Goal: Find specific page/section: Find specific page/section

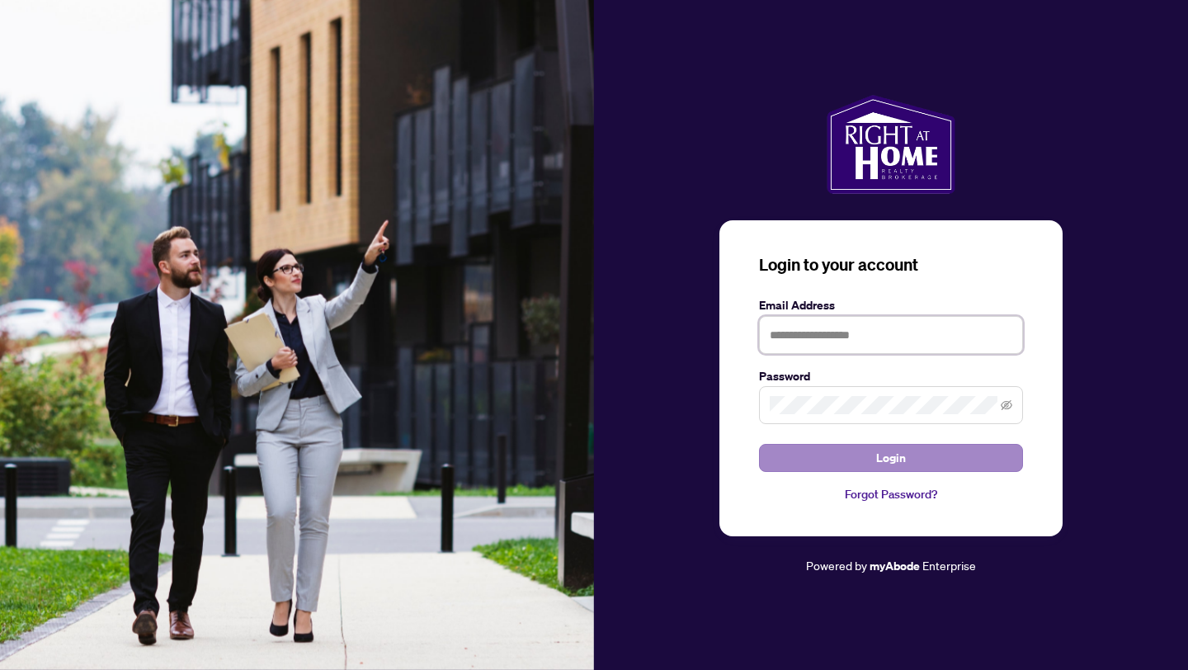
type input "**********"
click at [963, 454] on button "Login" at bounding box center [891, 458] width 264 height 28
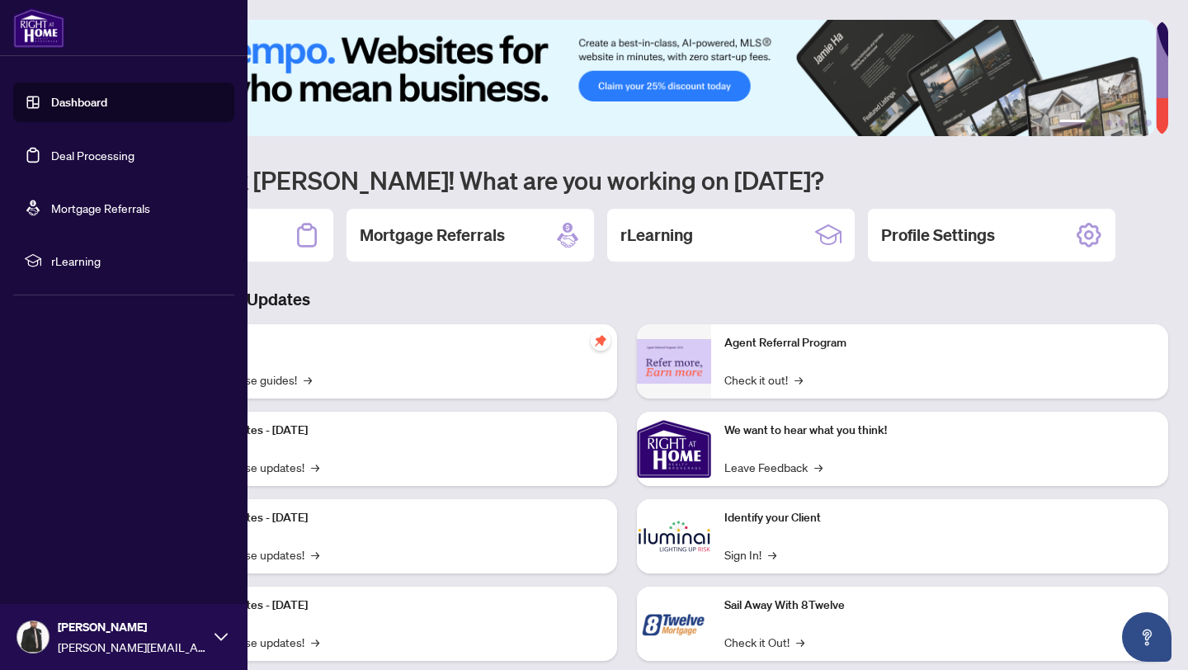
click at [77, 155] on link "Deal Processing" at bounding box center [92, 155] width 83 height 15
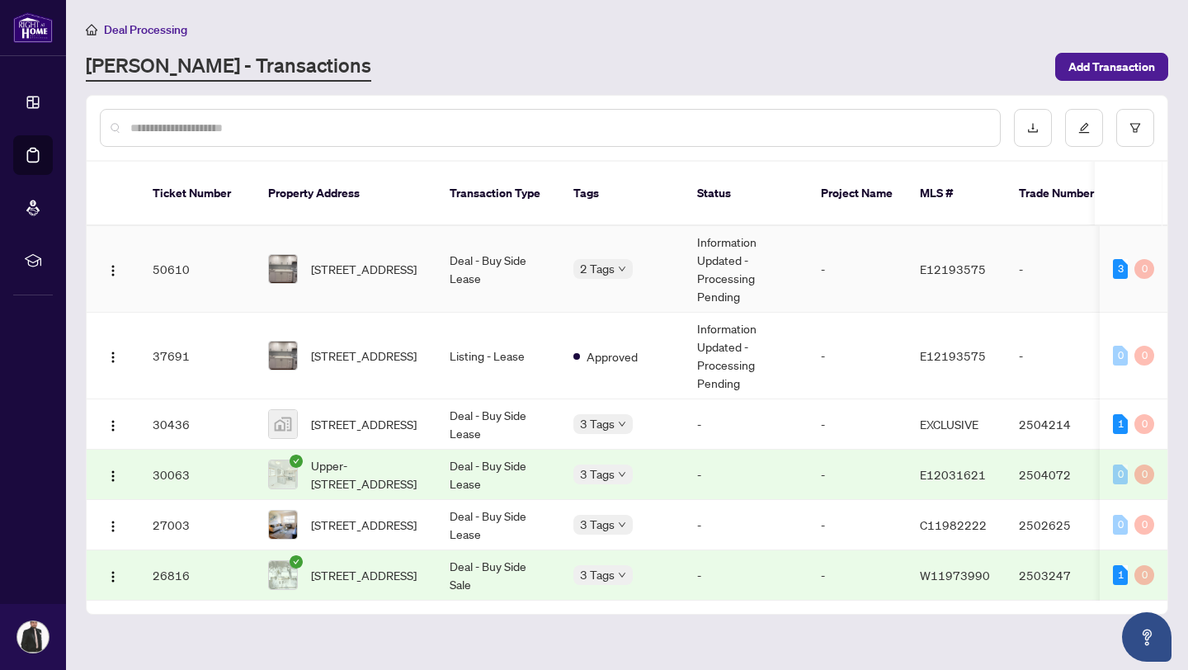
click at [493, 271] on td "Deal - Buy Side Lease" at bounding box center [498, 269] width 124 height 87
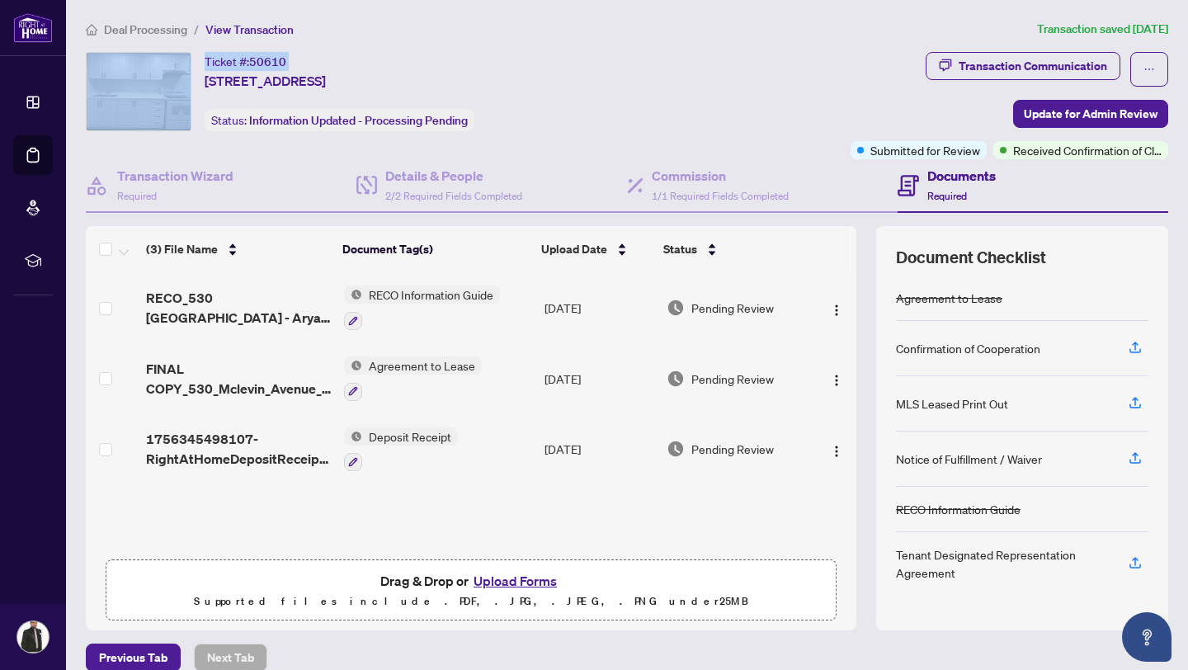
drag, startPoint x: 299, startPoint y: 61, endPoint x: 194, endPoint y: 63, distance: 104.8
click at [194, 63] on div "Ticket #: 50610 [STREET_ADDRESS] Status: Information Updated - Processing Pendi…" at bounding box center [465, 91] width 758 height 79
copy div "Ticket #: 50610"
